Goal: Task Accomplishment & Management: Use online tool/utility

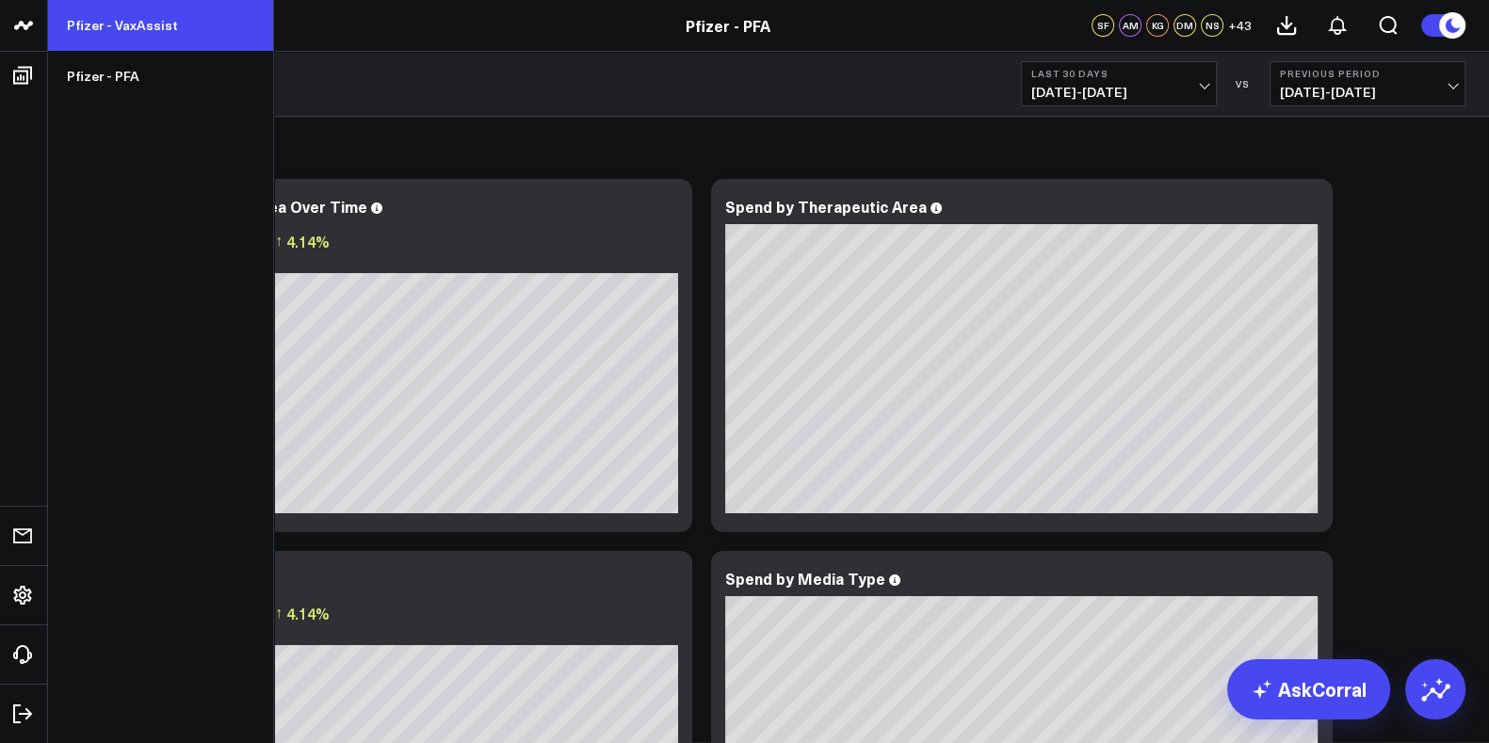
click at [112, 24] on link "Pfizer - VaxAssist" at bounding box center [160, 25] width 225 height 51
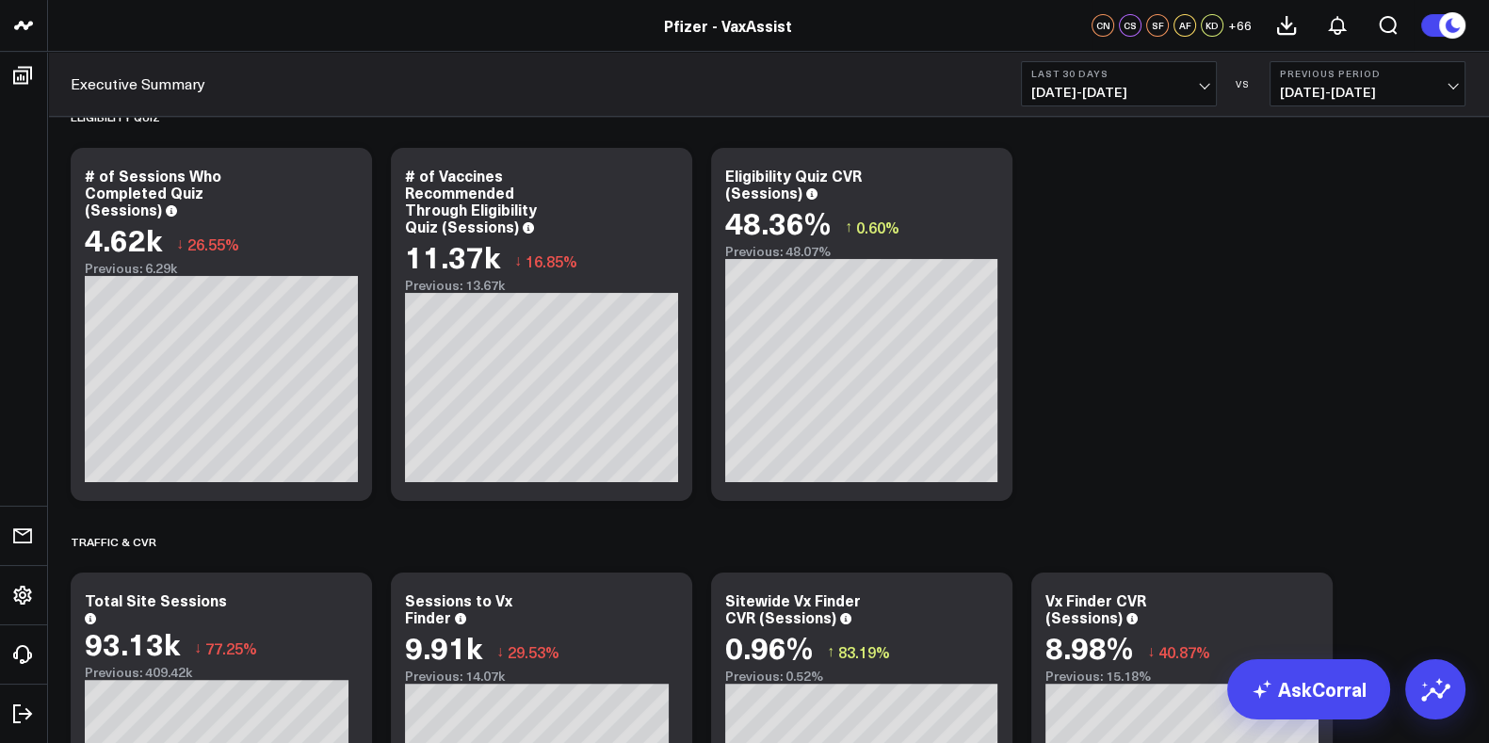
scroll to position [823, 0]
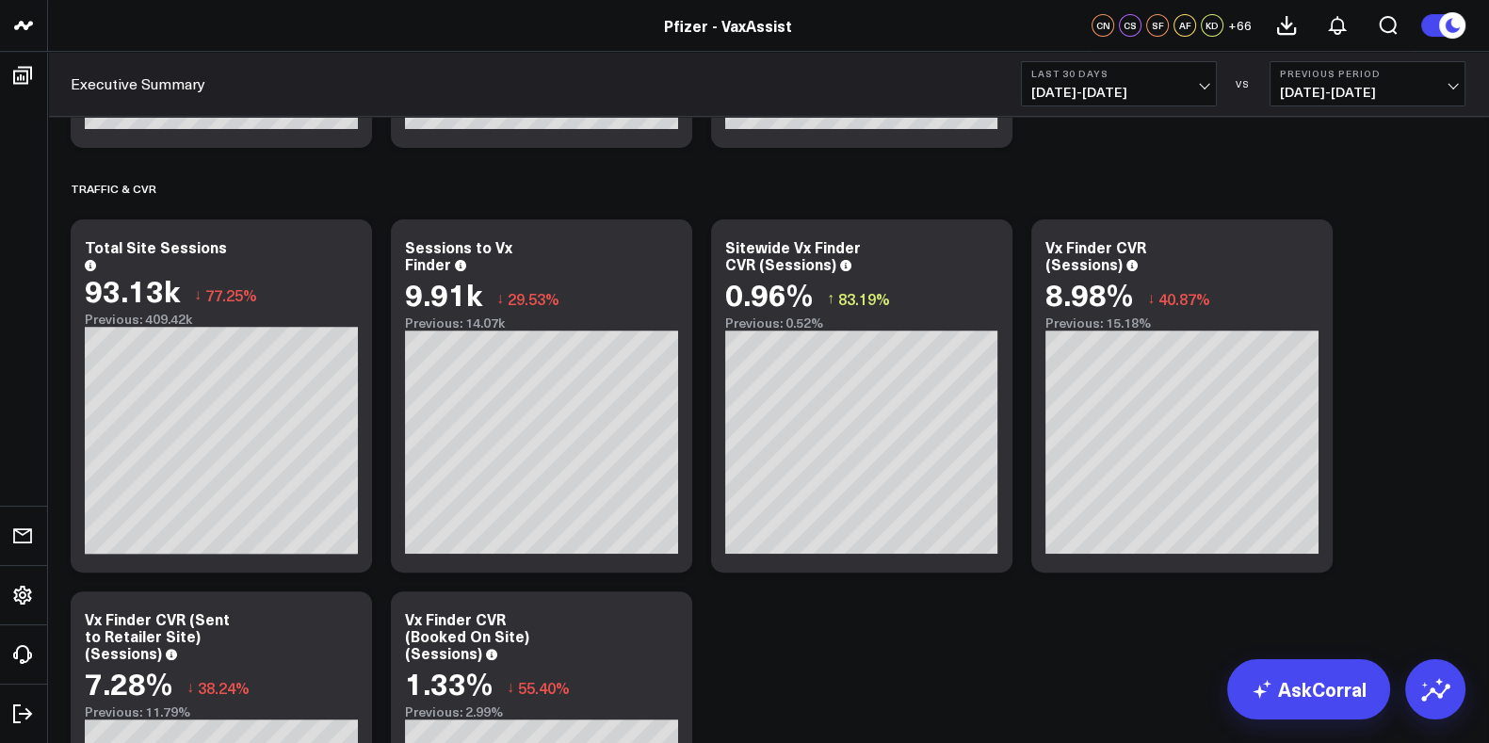
click at [1188, 89] on span "[DATE] - [DATE]" at bounding box center [1119, 92] width 175 height 15
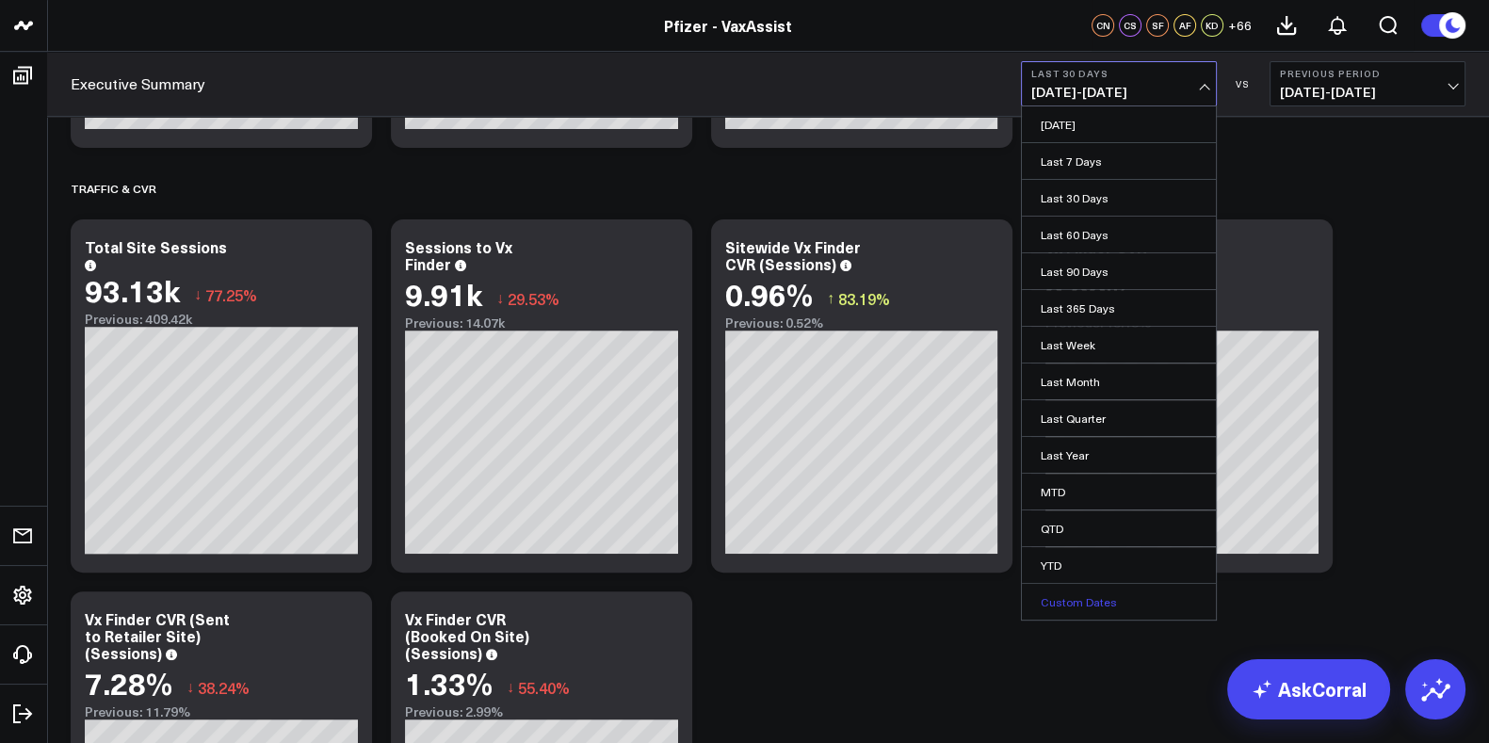
click at [1080, 601] on link "Custom Dates" at bounding box center [1119, 602] width 194 height 36
select select "7"
select select "2025"
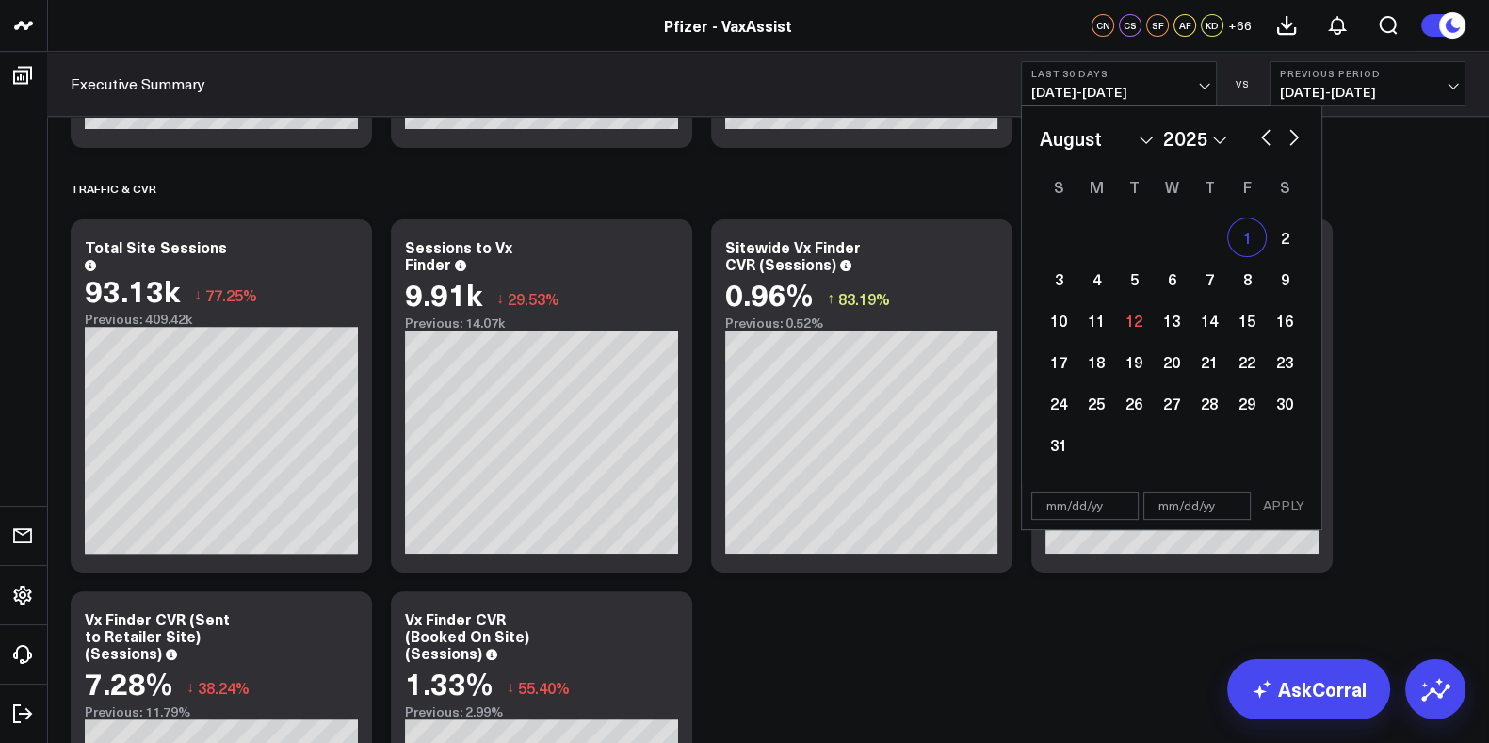
click at [1247, 238] on div "1" at bounding box center [1247, 238] width 38 height 38
type input "08/01/25"
select select "7"
select select "2025"
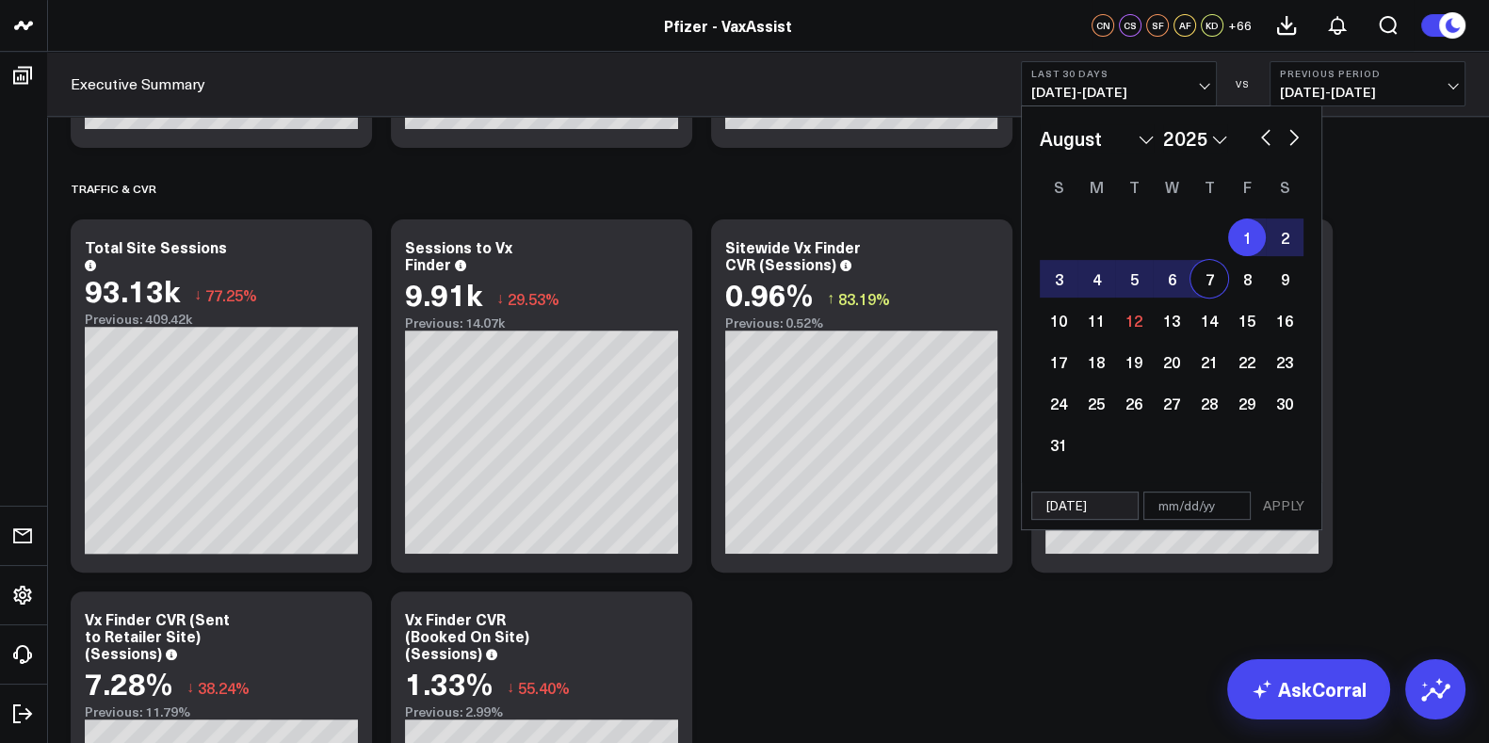
click at [1203, 276] on div "7" at bounding box center [1210, 279] width 38 height 38
type input "08/07/25"
select select "7"
select select "2025"
click at [1277, 507] on button "APPLY" at bounding box center [1284, 506] width 57 height 28
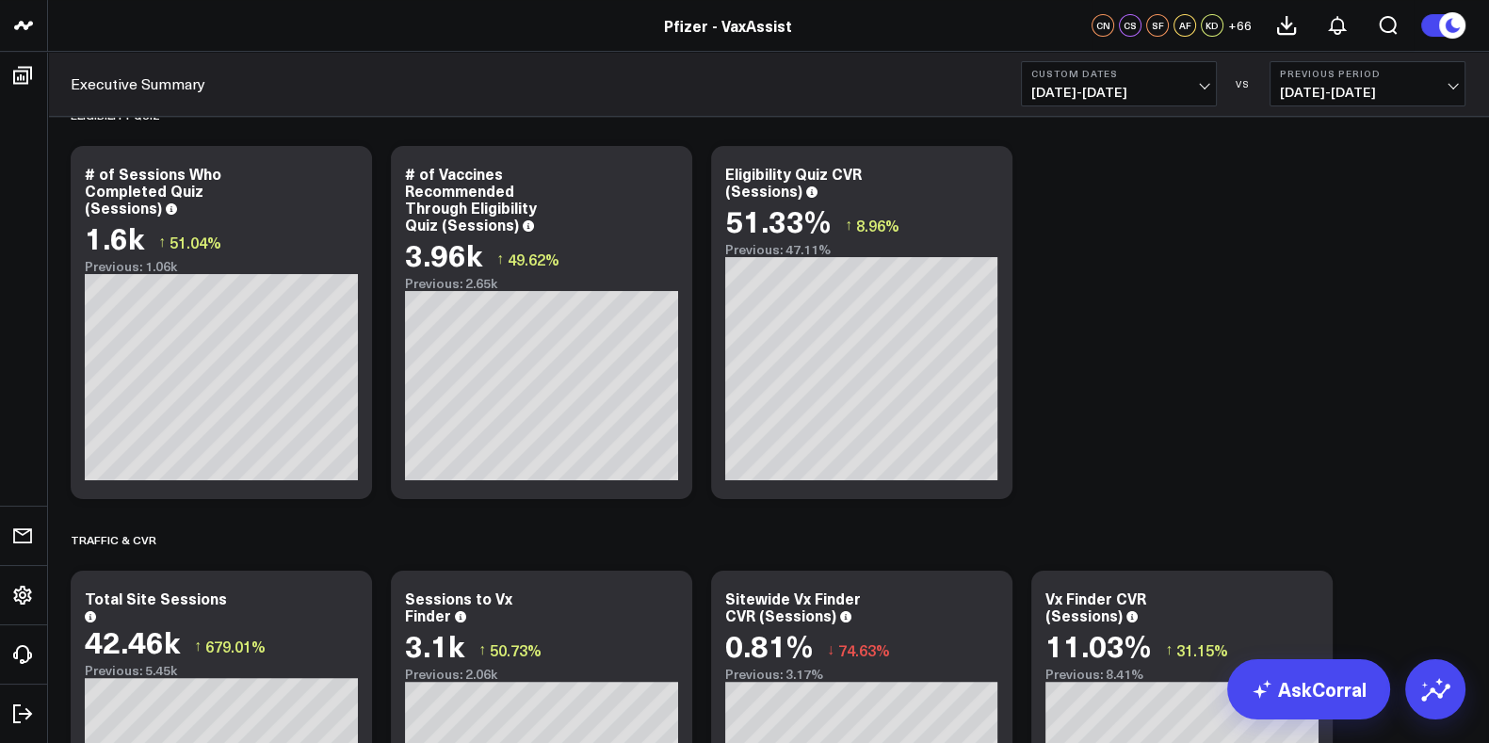
scroll to position [707, 0]
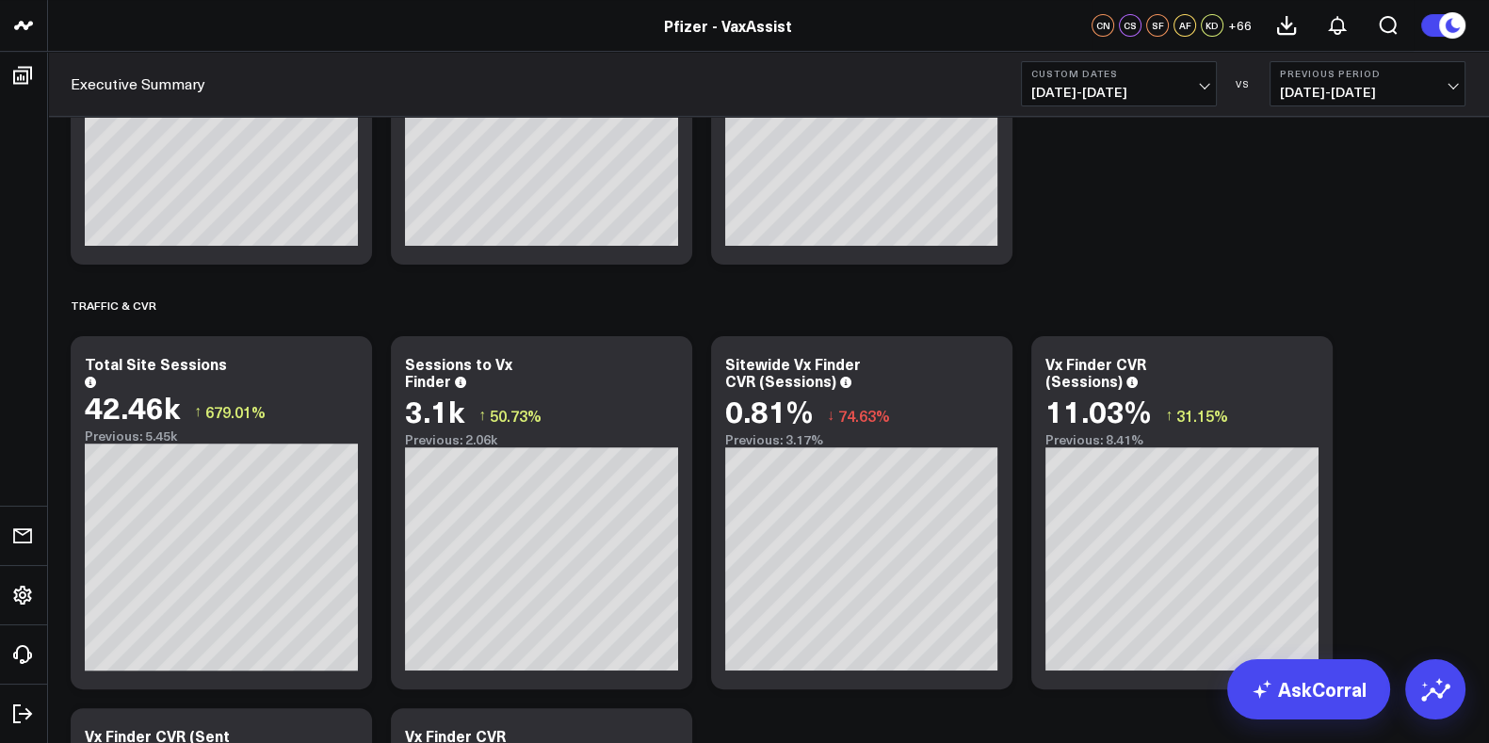
click at [1289, 23] on icon at bounding box center [1287, 25] width 23 height 23
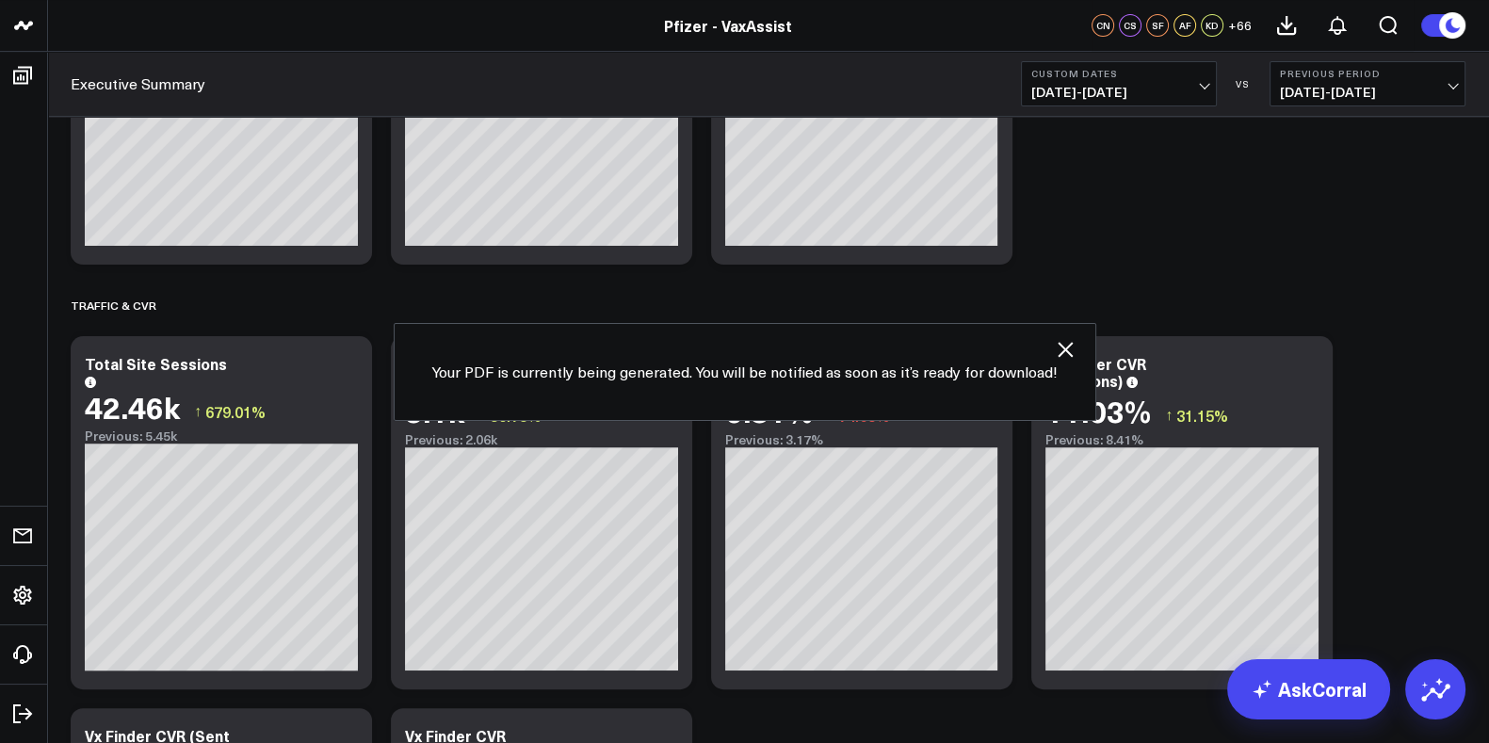
click at [1062, 344] on icon at bounding box center [1065, 349] width 23 height 23
